Goal: Information Seeking & Learning: Learn about a topic

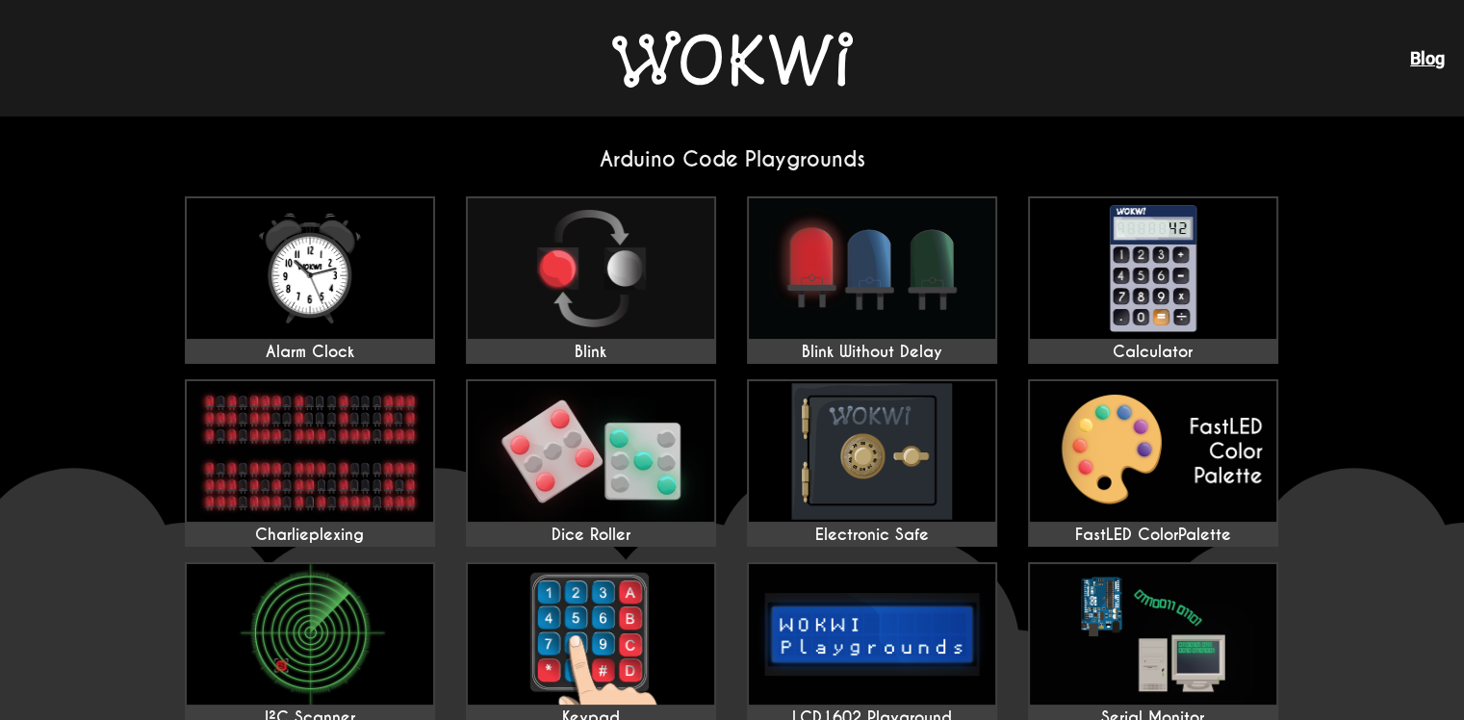
click at [803, 73] on img at bounding box center [732, 59] width 241 height 57
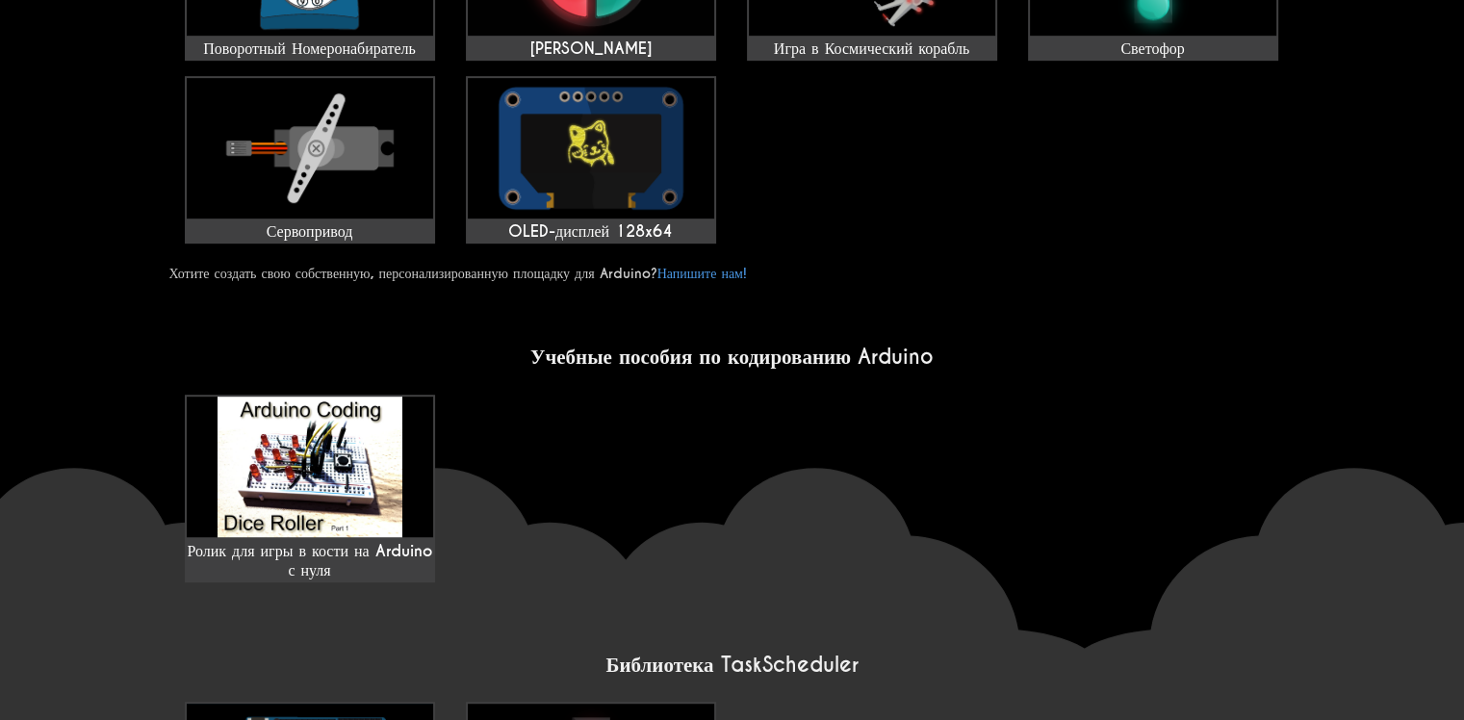
scroll to position [1056, 0]
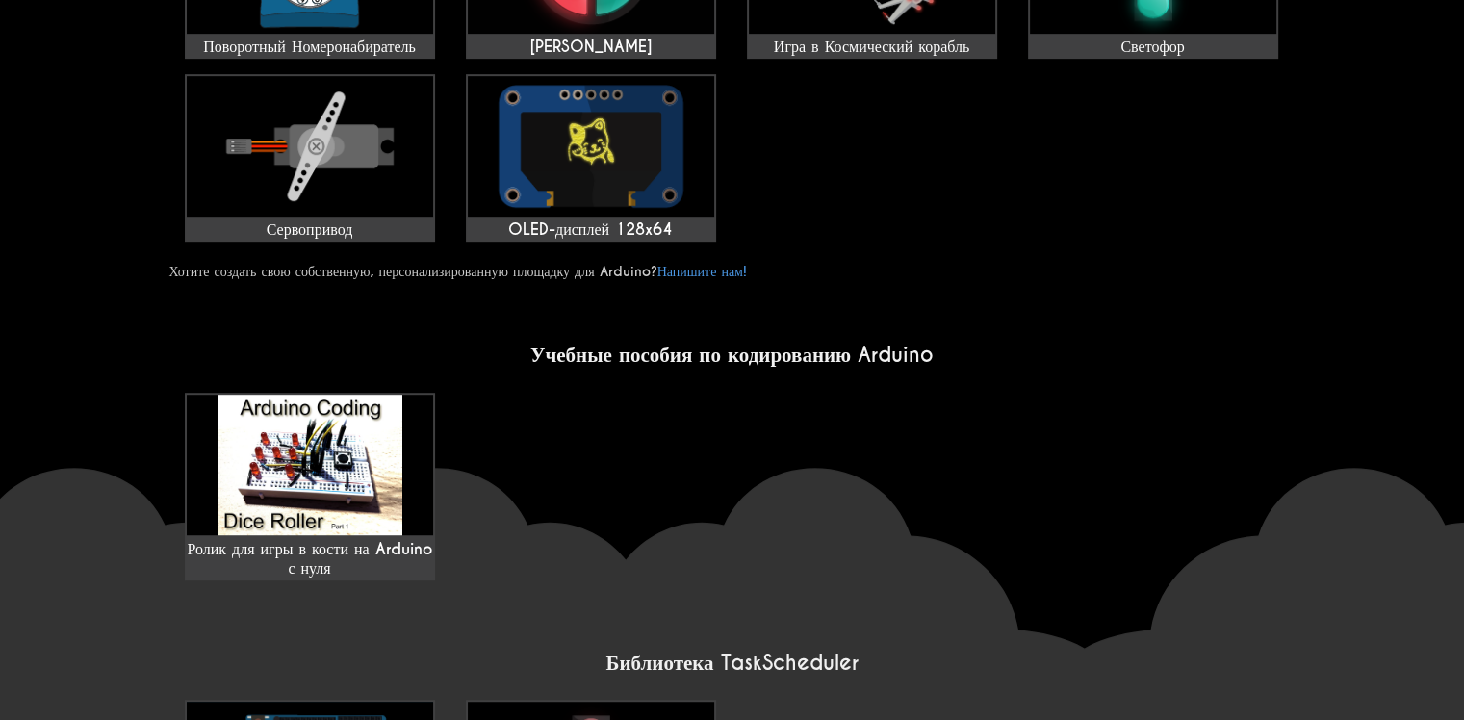
drag, startPoint x: 1443, startPoint y: 493, endPoint x: 1443, endPoint y: 510, distance: 17.3
click at [1443, 510] on wokwi-home "Игровые площадки с кодом Arduino Будильник Моргнуть Мигайте Без промедления Кал…" at bounding box center [732, 142] width 1464 height 2164
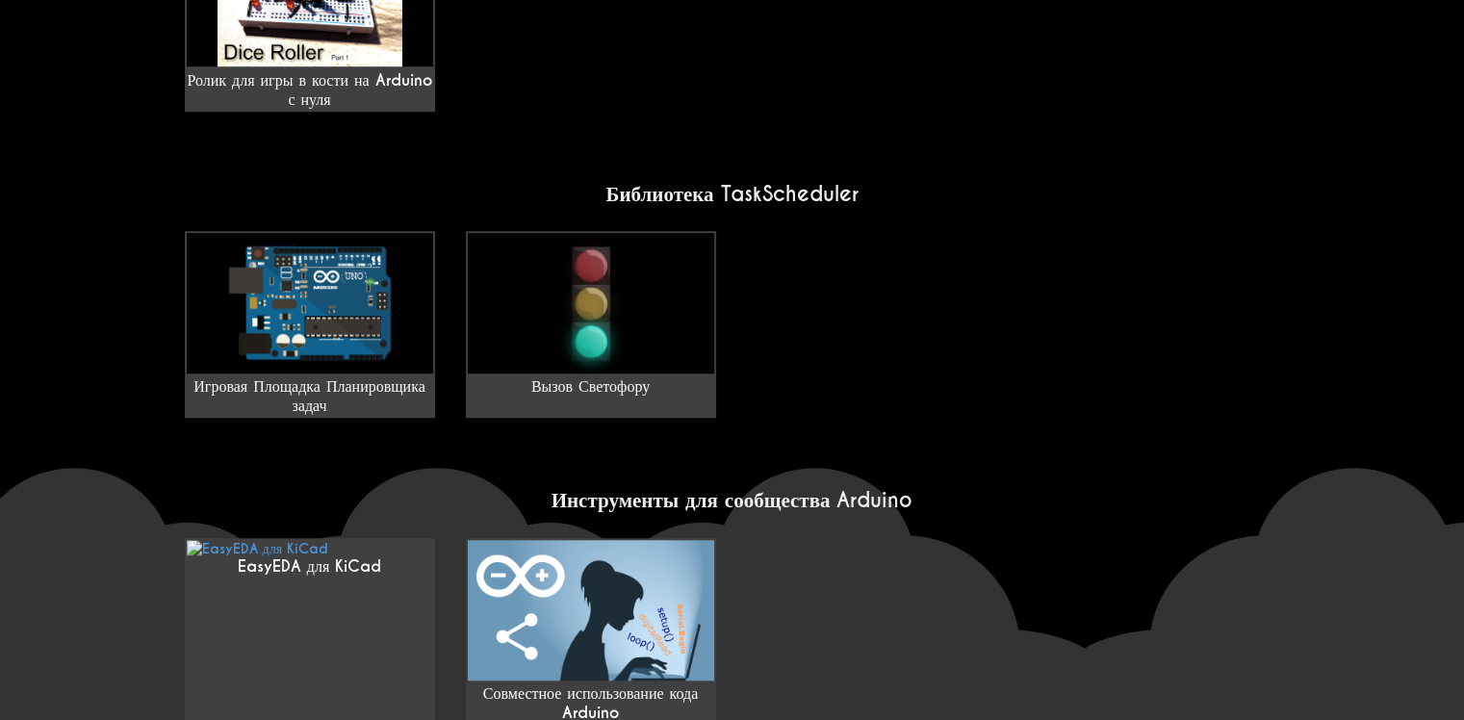
scroll to position [1530, 0]
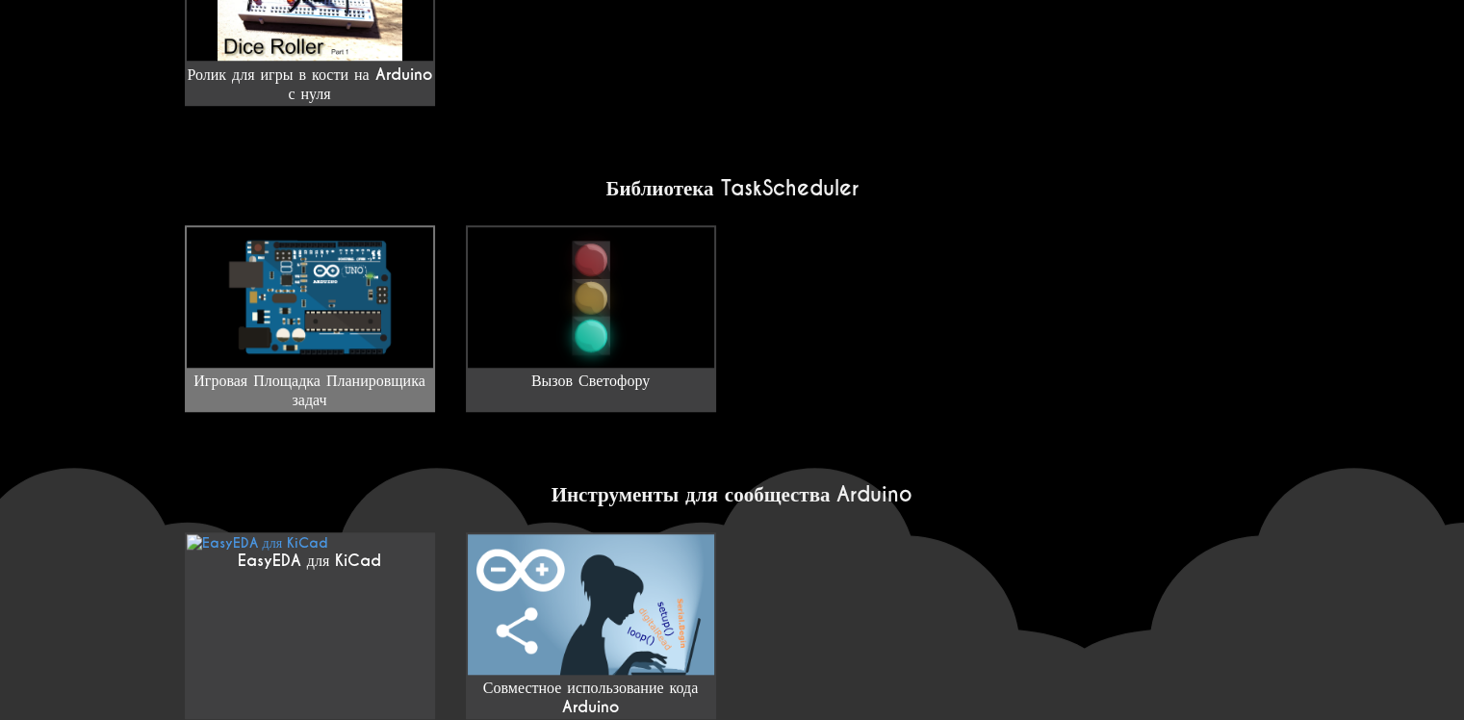
click at [377, 320] on img at bounding box center [310, 297] width 246 height 140
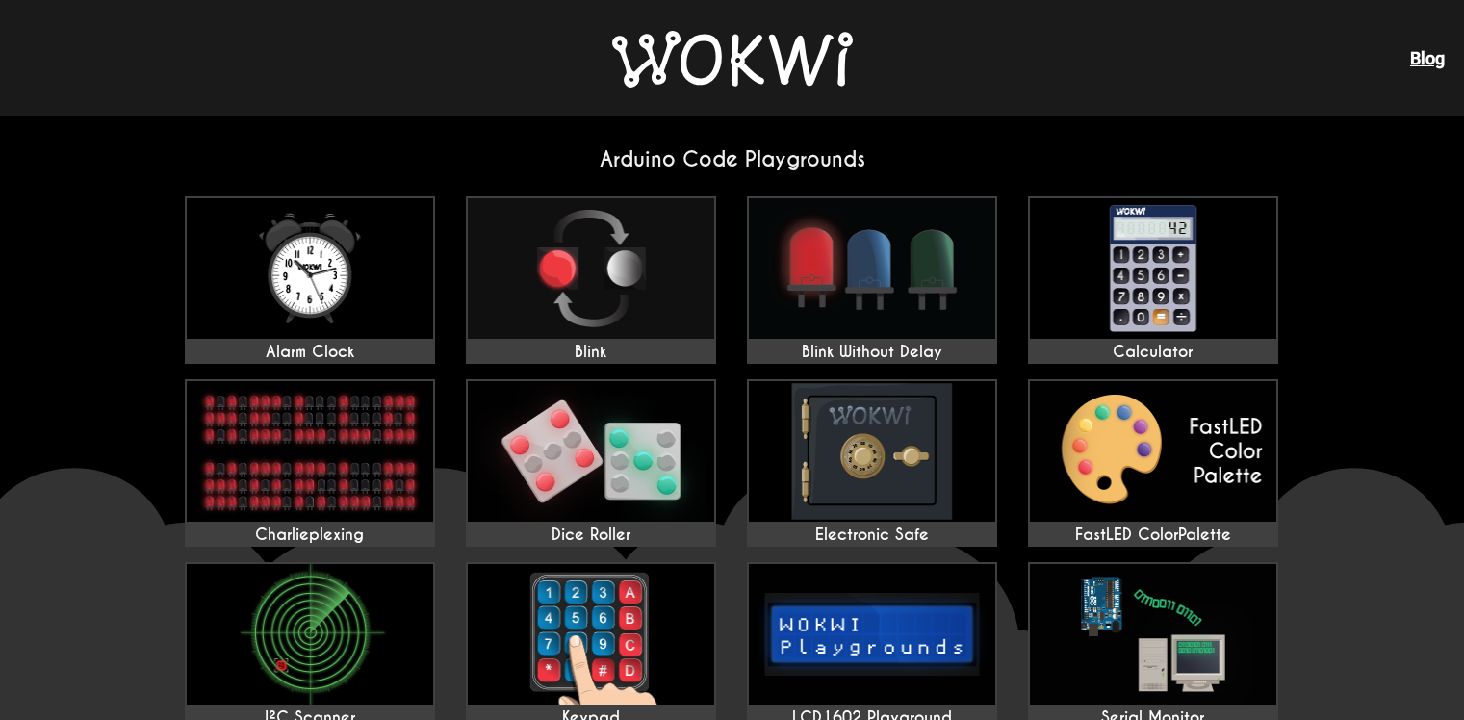
scroll to position [1530, 0]
